Goal: Task Accomplishment & Management: Manage account settings

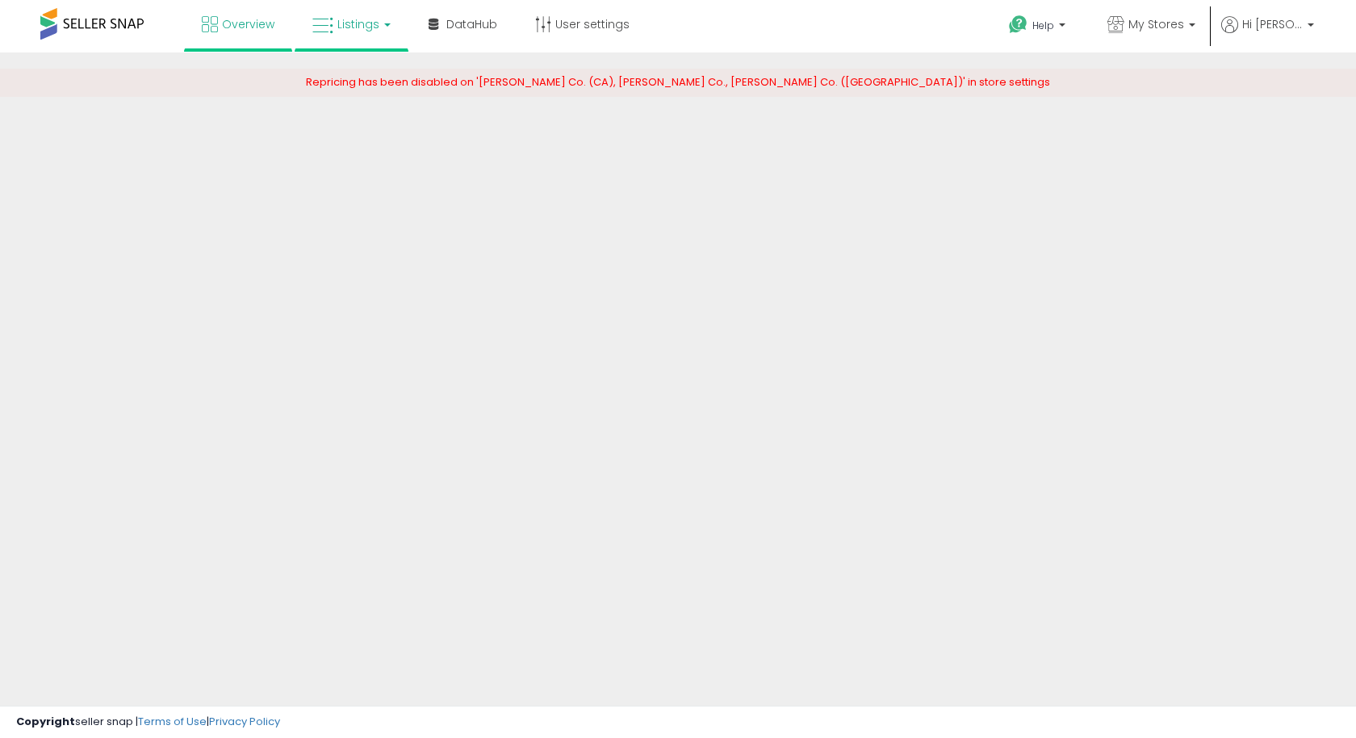
click at [375, 31] on span "Listings" at bounding box center [358, 24] width 42 height 16
click at [1184, 31] on span "My Stores" at bounding box center [1156, 24] width 56 height 16
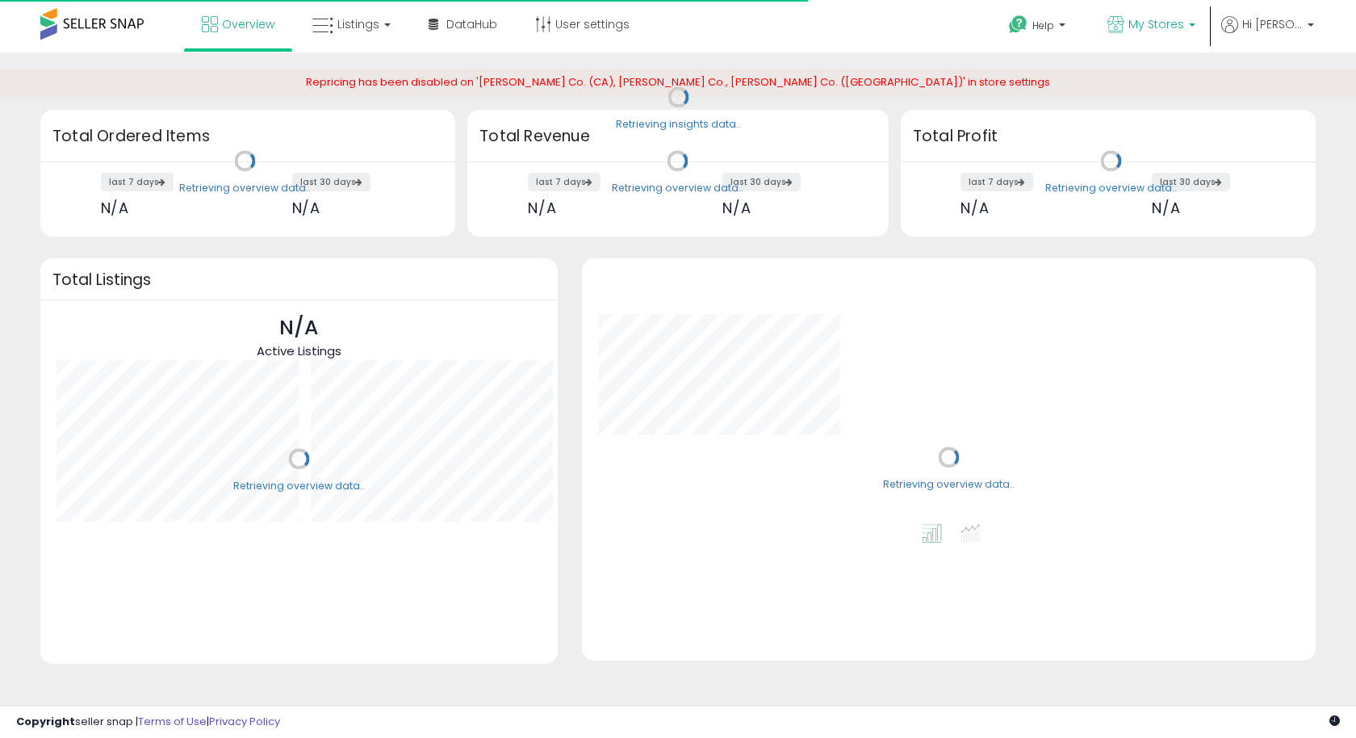
click at [1184, 23] on span "My Stores" at bounding box center [1156, 24] width 56 height 16
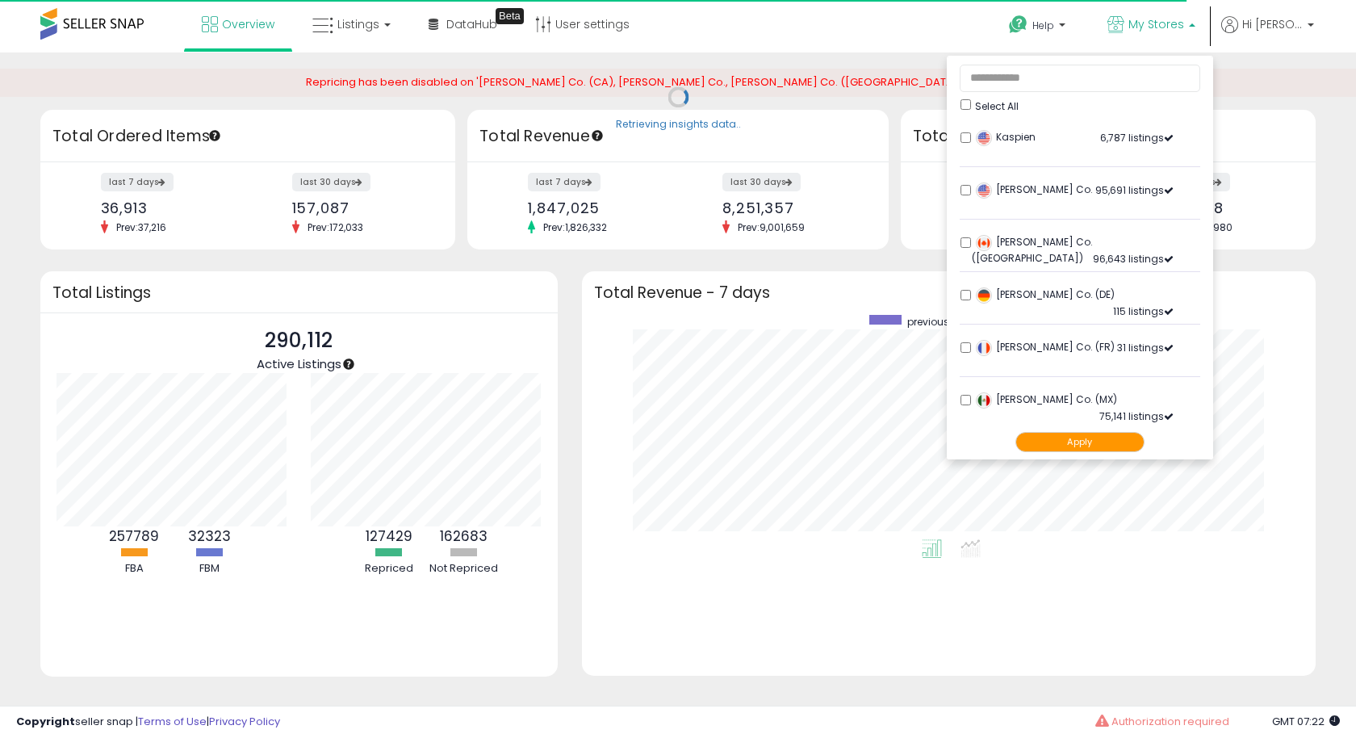
scroll to position [224, 701]
click at [1000, 72] on input "text" at bounding box center [1080, 78] width 241 height 27
click at [978, 183] on li "LY Berditchev Co. 95,691 listings" at bounding box center [1080, 195] width 241 height 50
click at [1090, 440] on button "Apply" at bounding box center [1079, 442] width 129 height 20
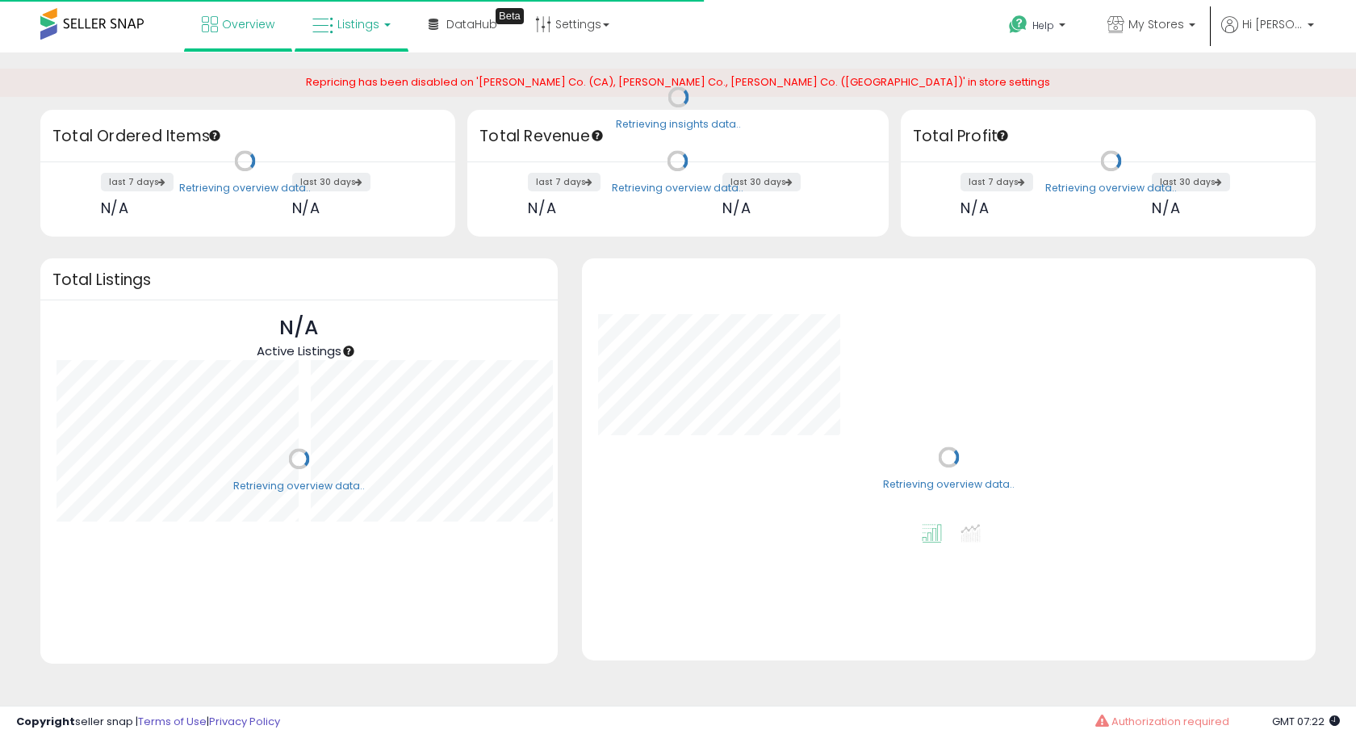
click at [335, 19] on link "Listings" at bounding box center [351, 24] width 103 height 48
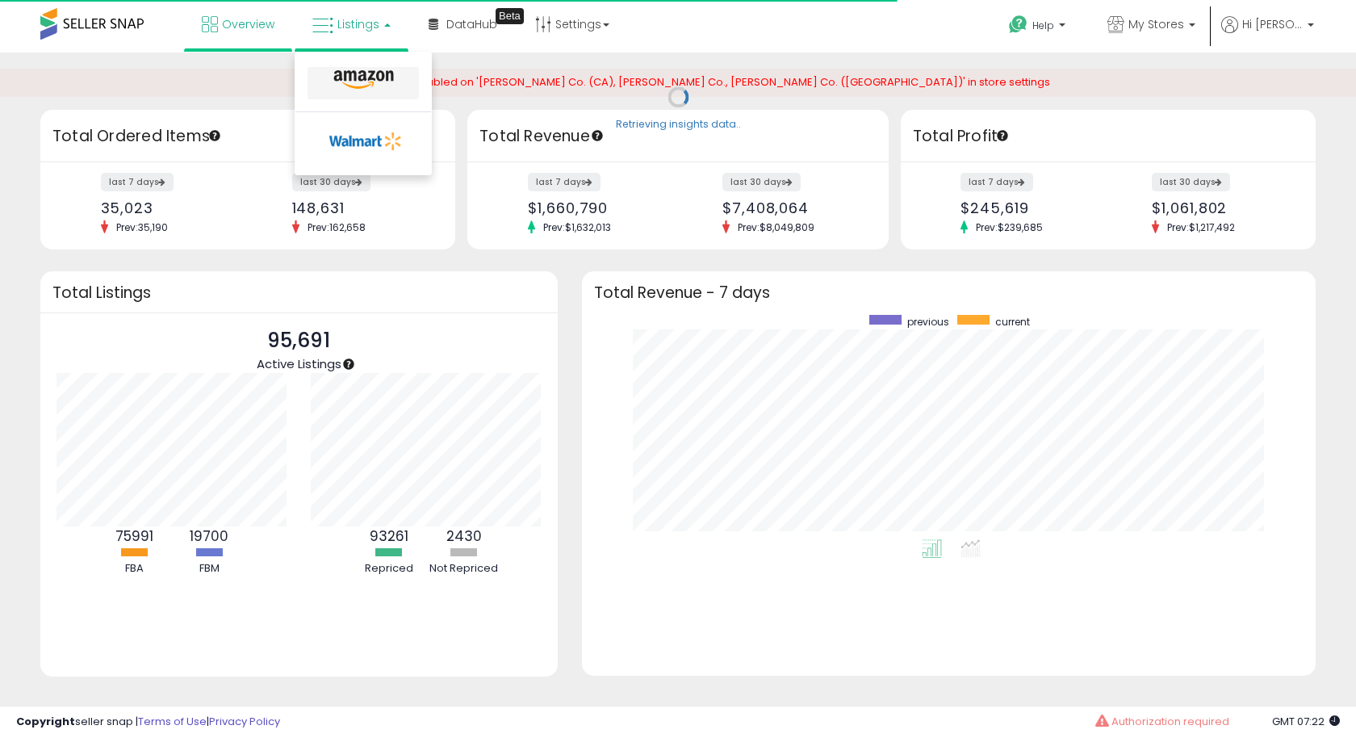
scroll to position [224, 701]
click at [370, 86] on icon at bounding box center [364, 79] width 70 height 21
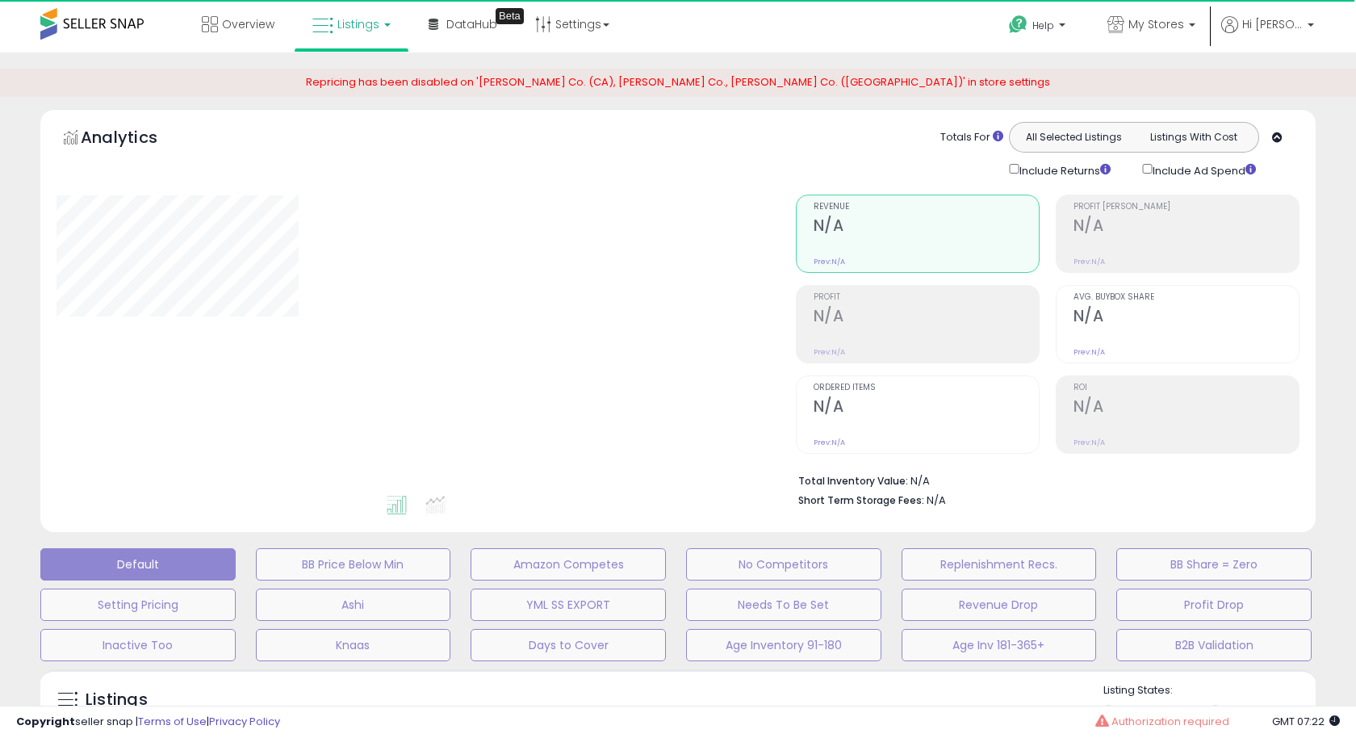
click at [1277, 136] on icon at bounding box center [1277, 137] width 10 height 10
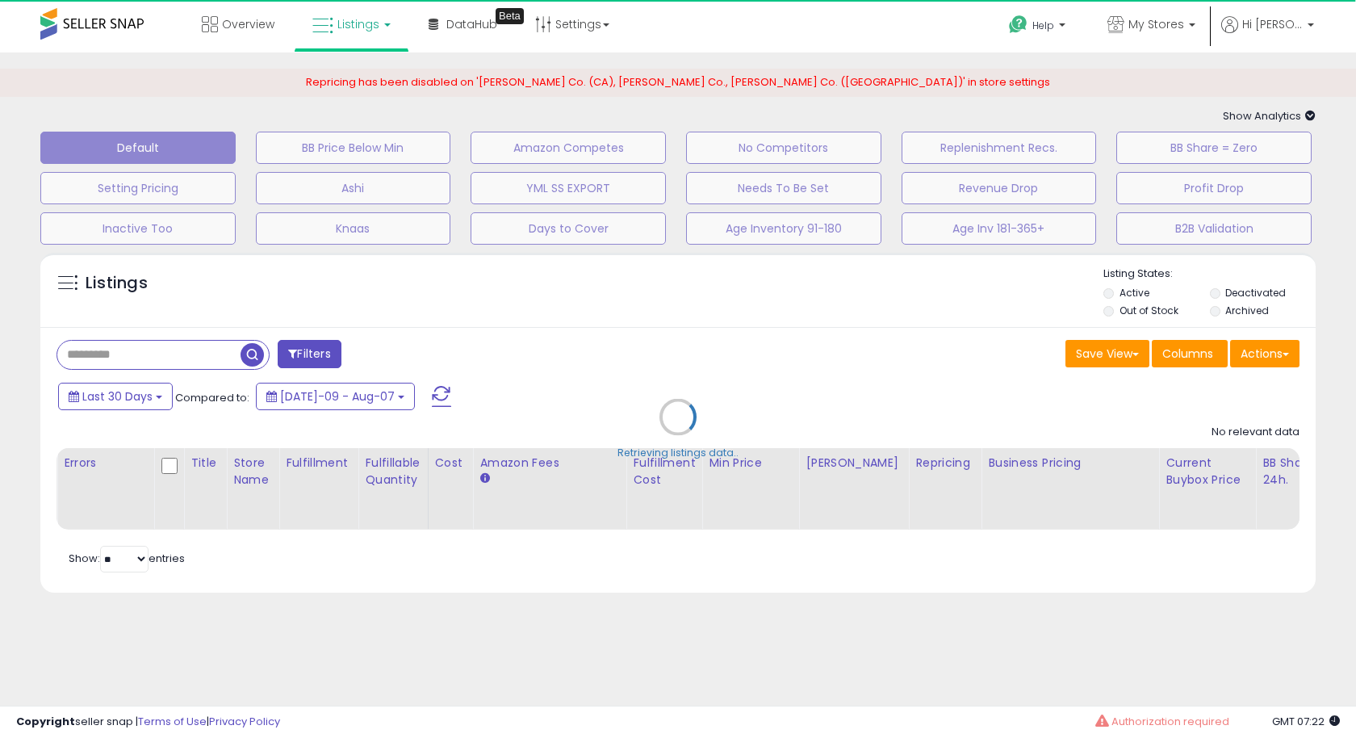
click at [96, 353] on div "Retrieving listings data.." at bounding box center [678, 429] width 1300 height 368
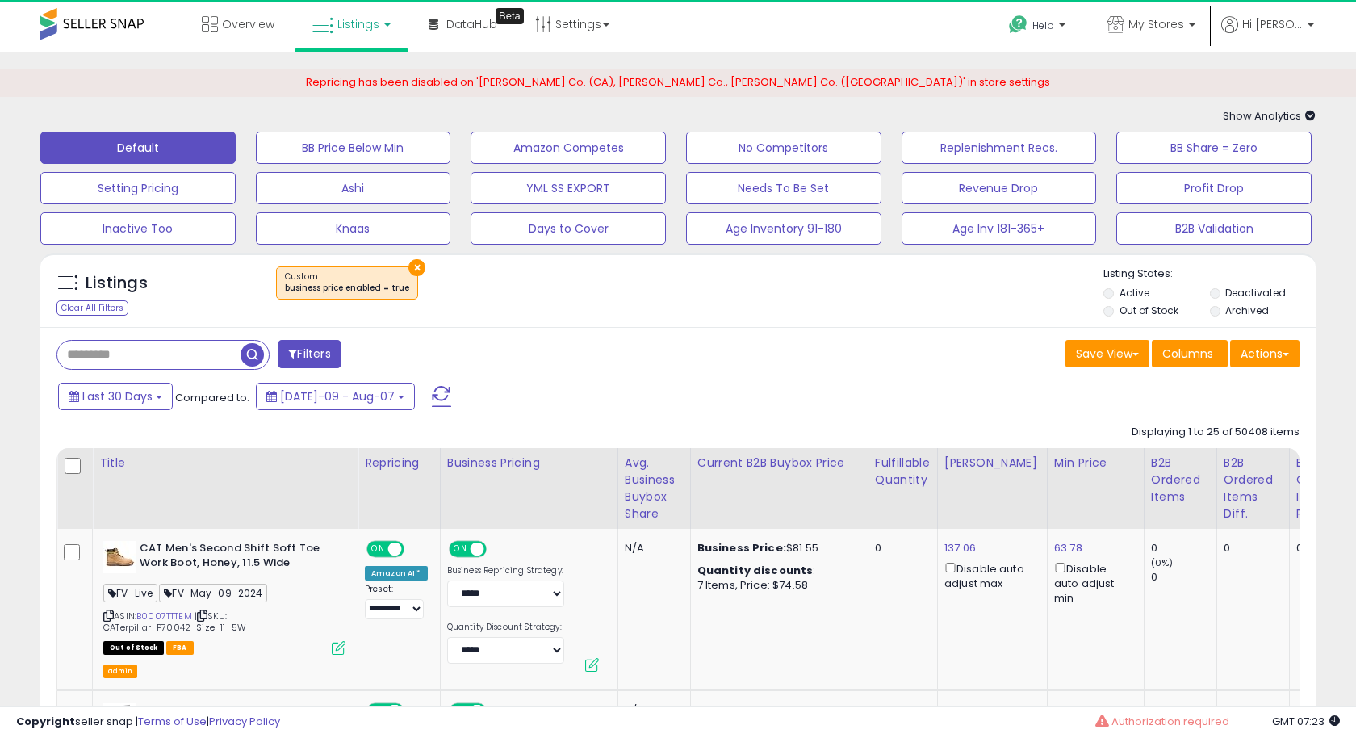
click at [104, 360] on input "text" at bounding box center [148, 355] width 183 height 28
paste input "**********"
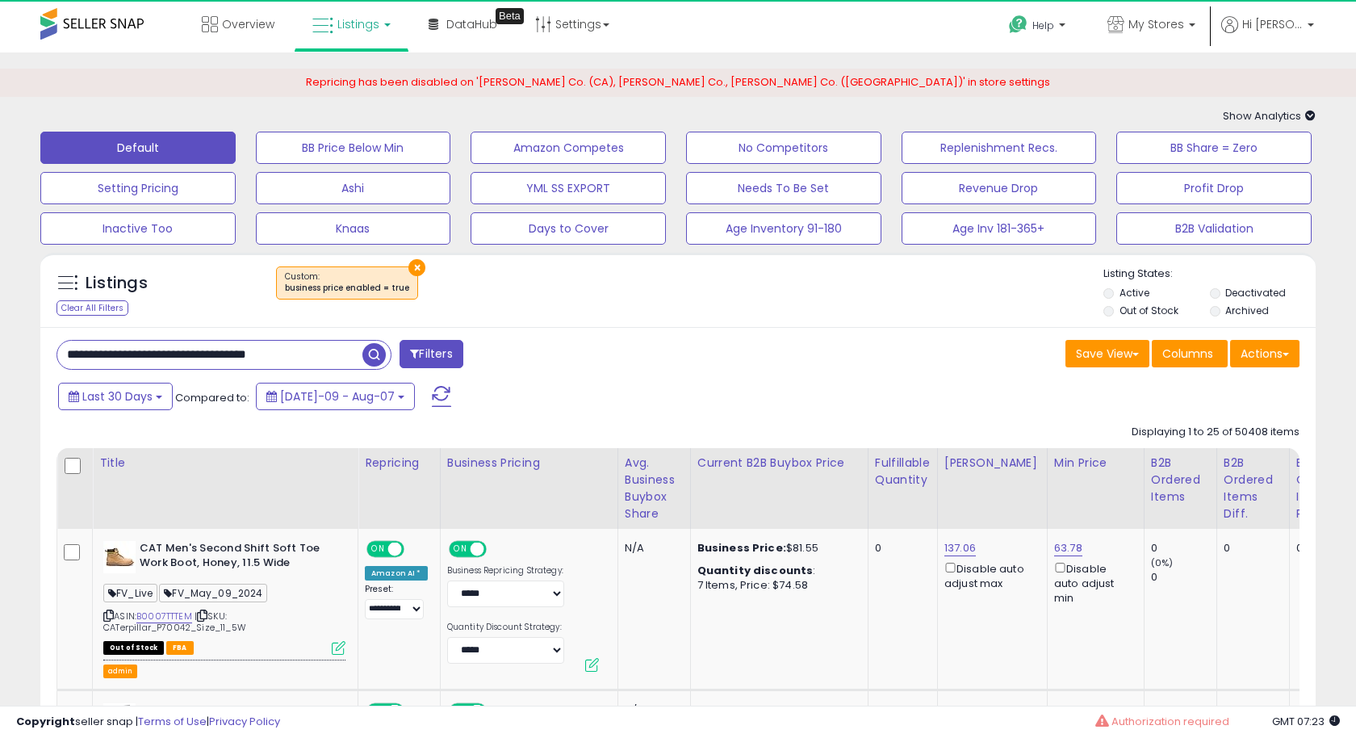
type input "**********"
click at [430, 352] on button "Filters" at bounding box center [431, 354] width 63 height 28
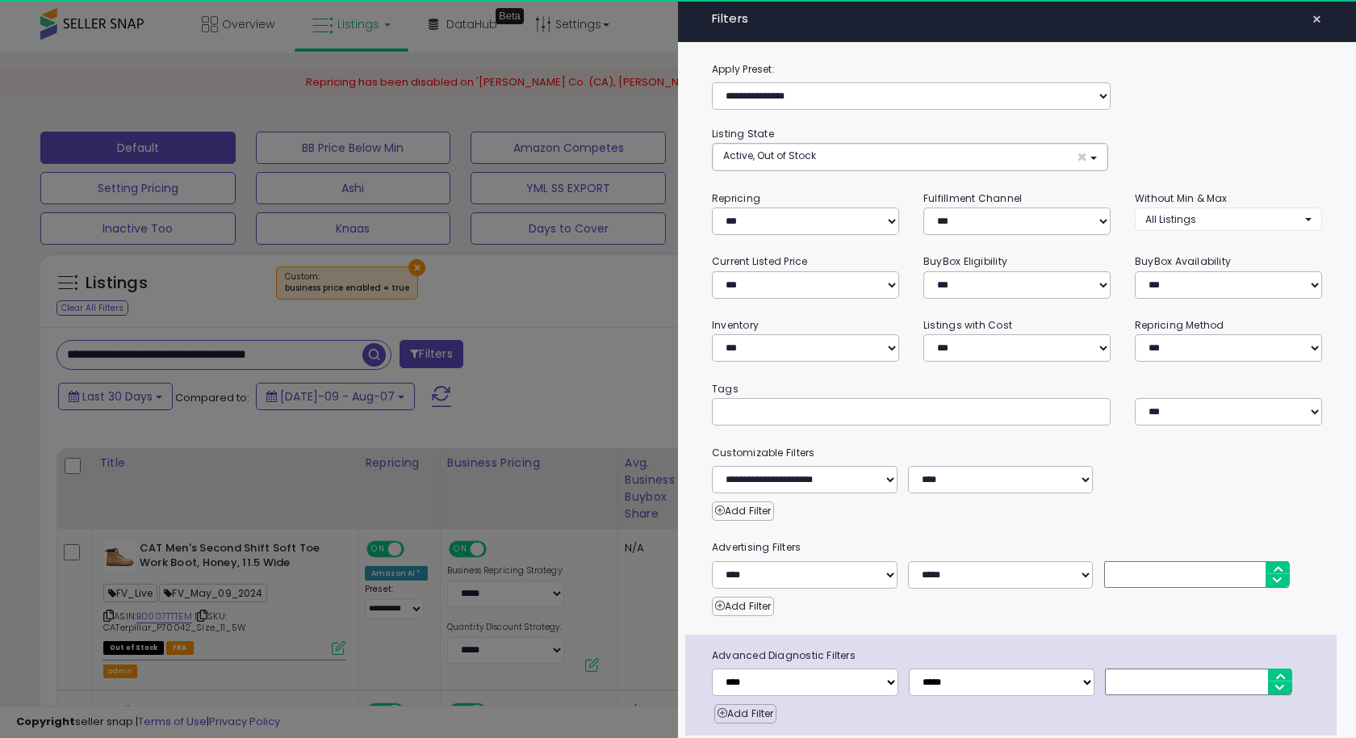
click at [430, 352] on div at bounding box center [678, 369] width 1356 height 738
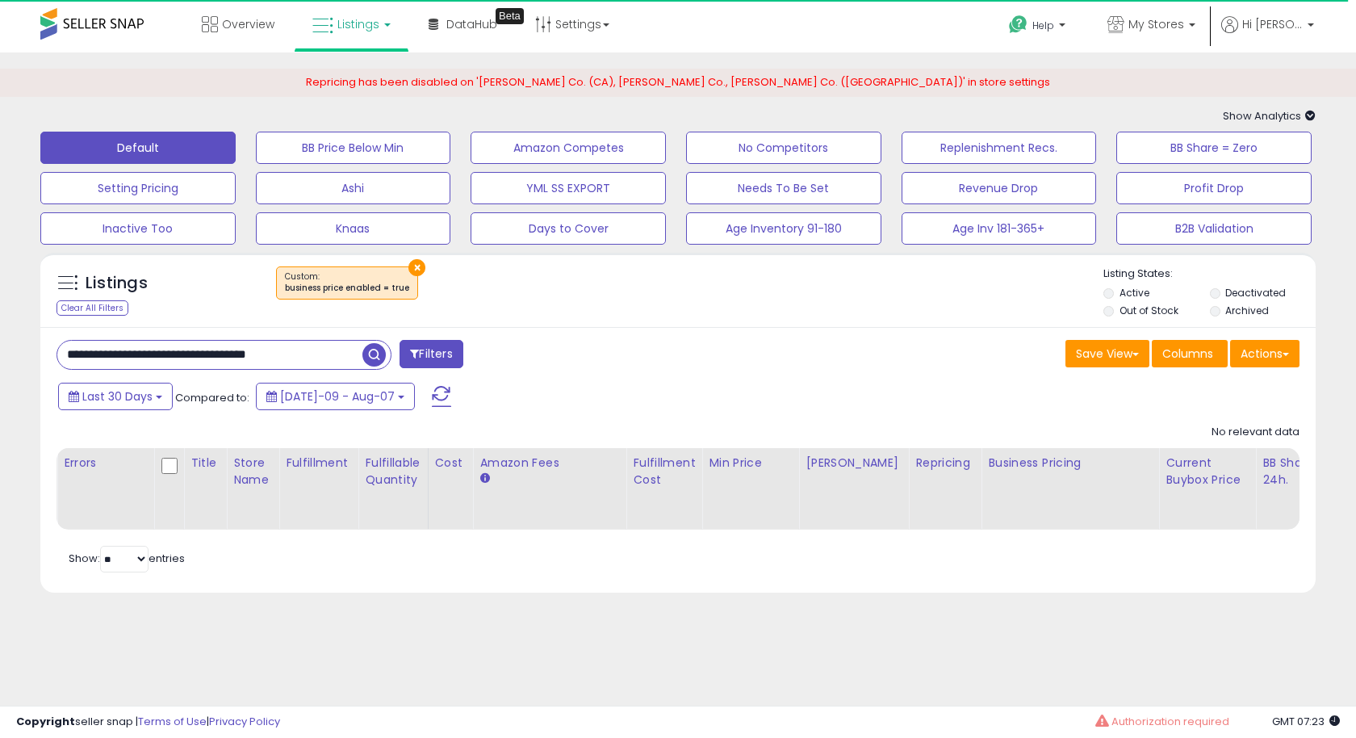
click at [408, 266] on button "×" at bounding box center [416, 267] width 17 height 17
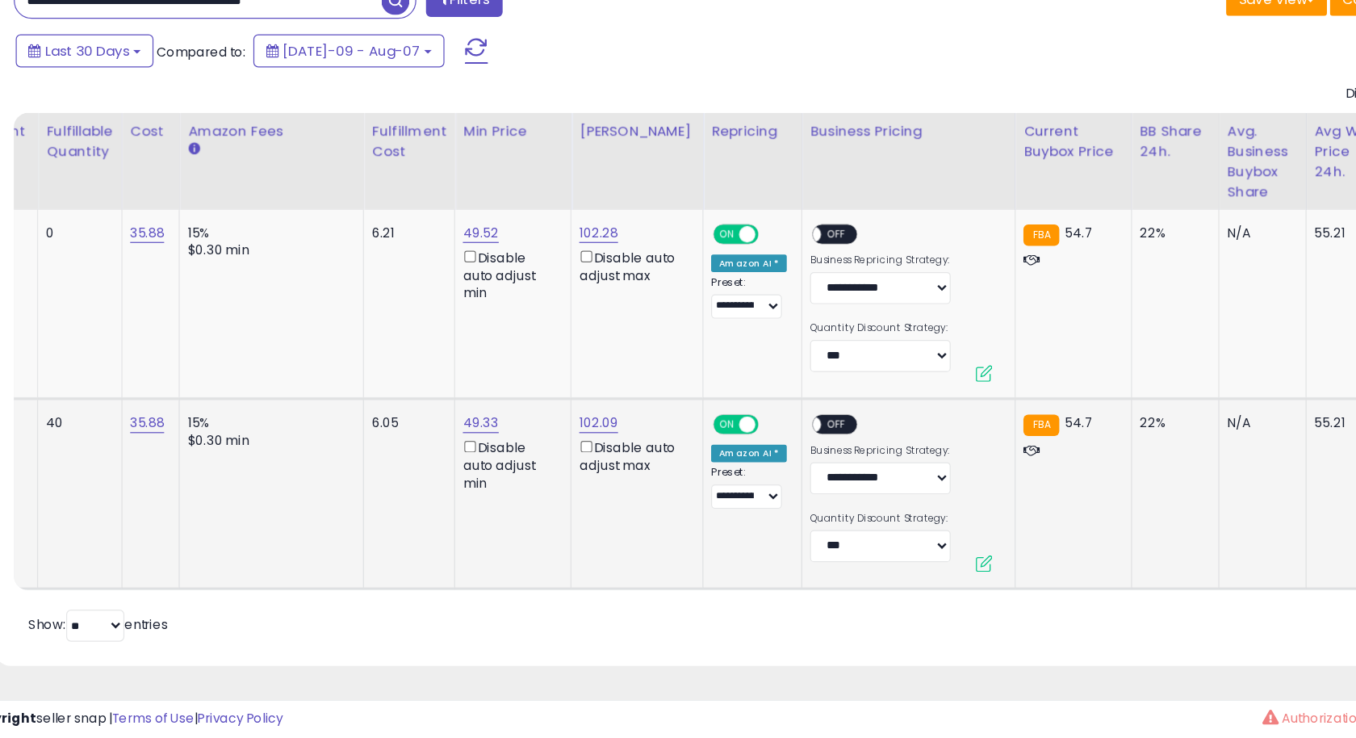
scroll to position [0, 444]
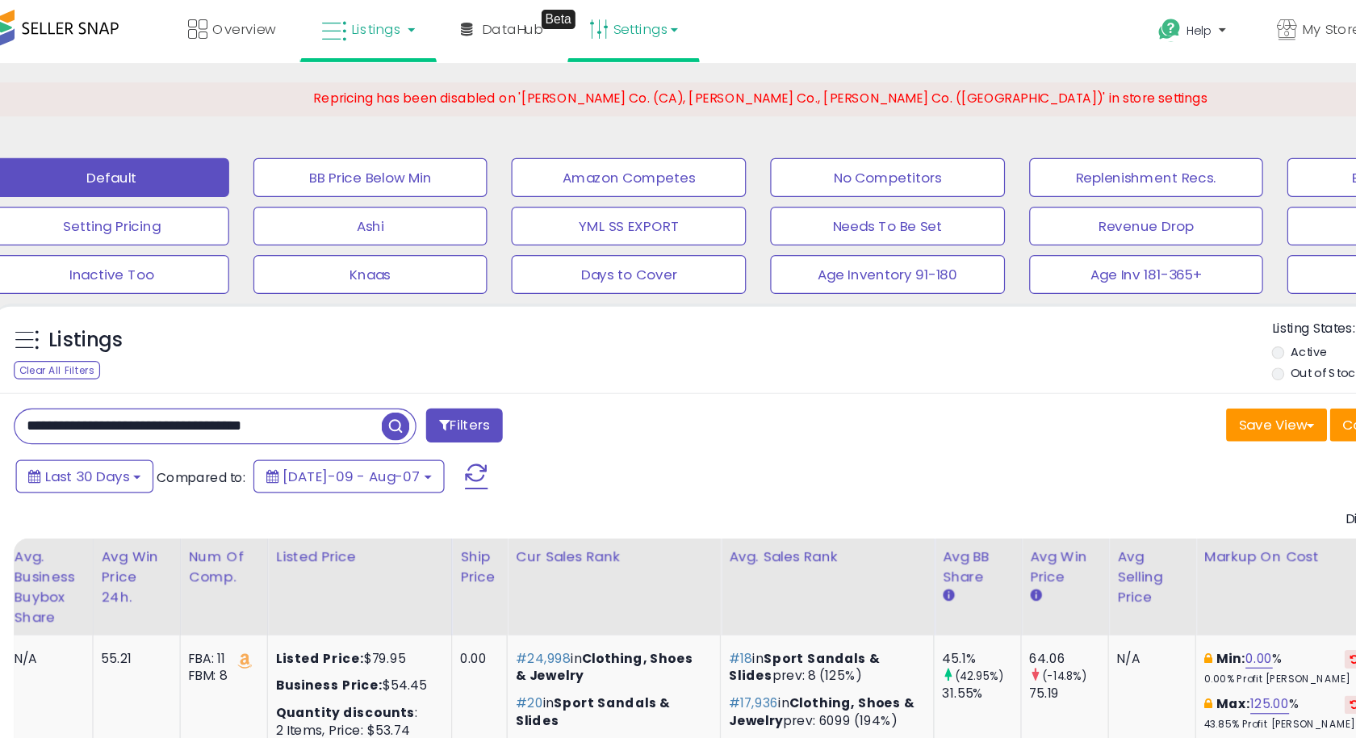
click at [589, 45] on link "Settings" at bounding box center [572, 24] width 98 height 48
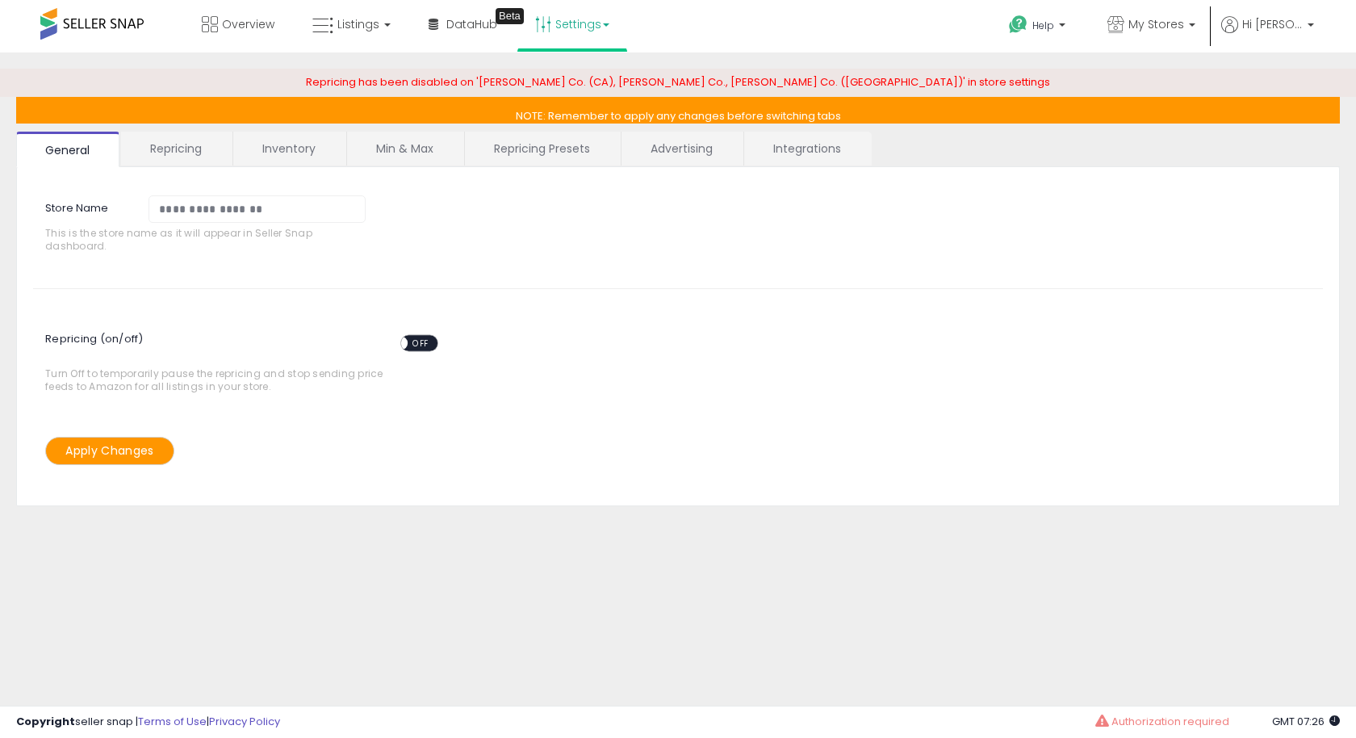
click at [391, 140] on link "Min & Max" at bounding box center [404, 149] width 115 height 34
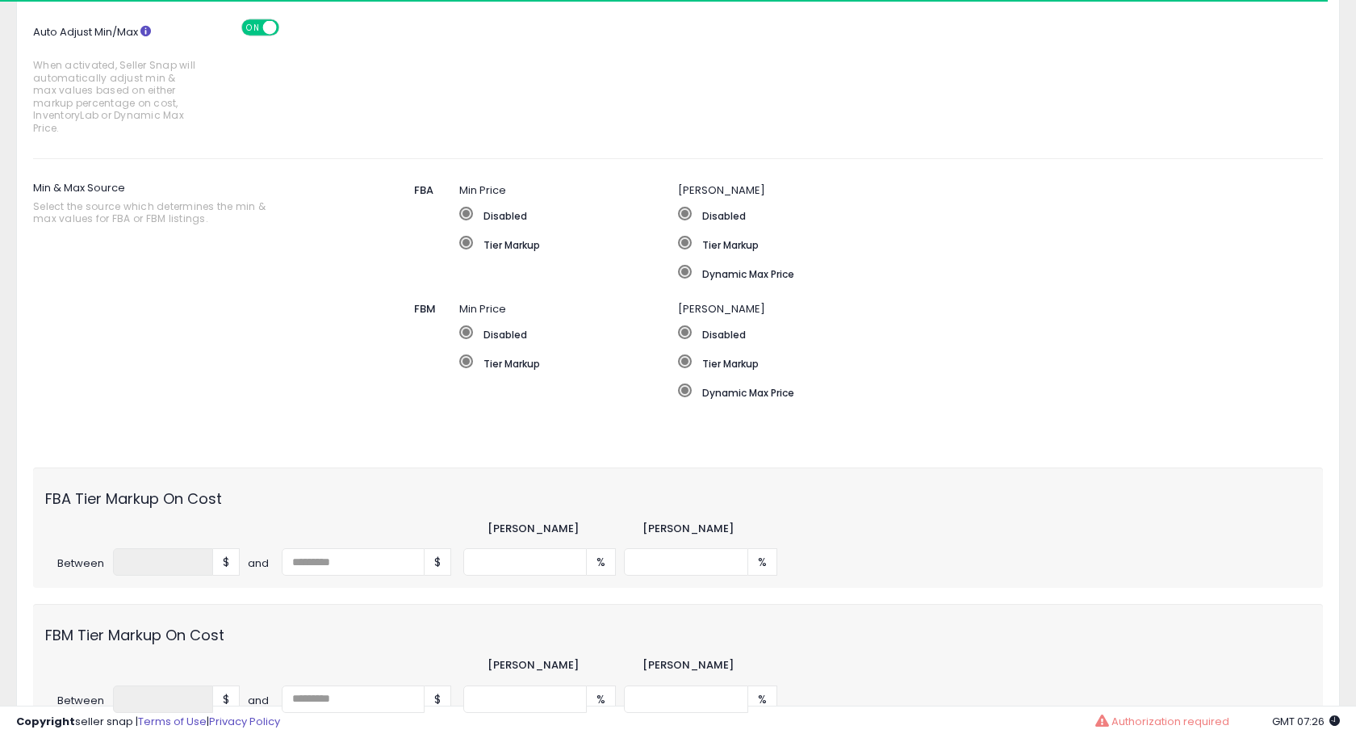
scroll to position [155, 0]
